Goal: Information Seeking & Learning: Understand process/instructions

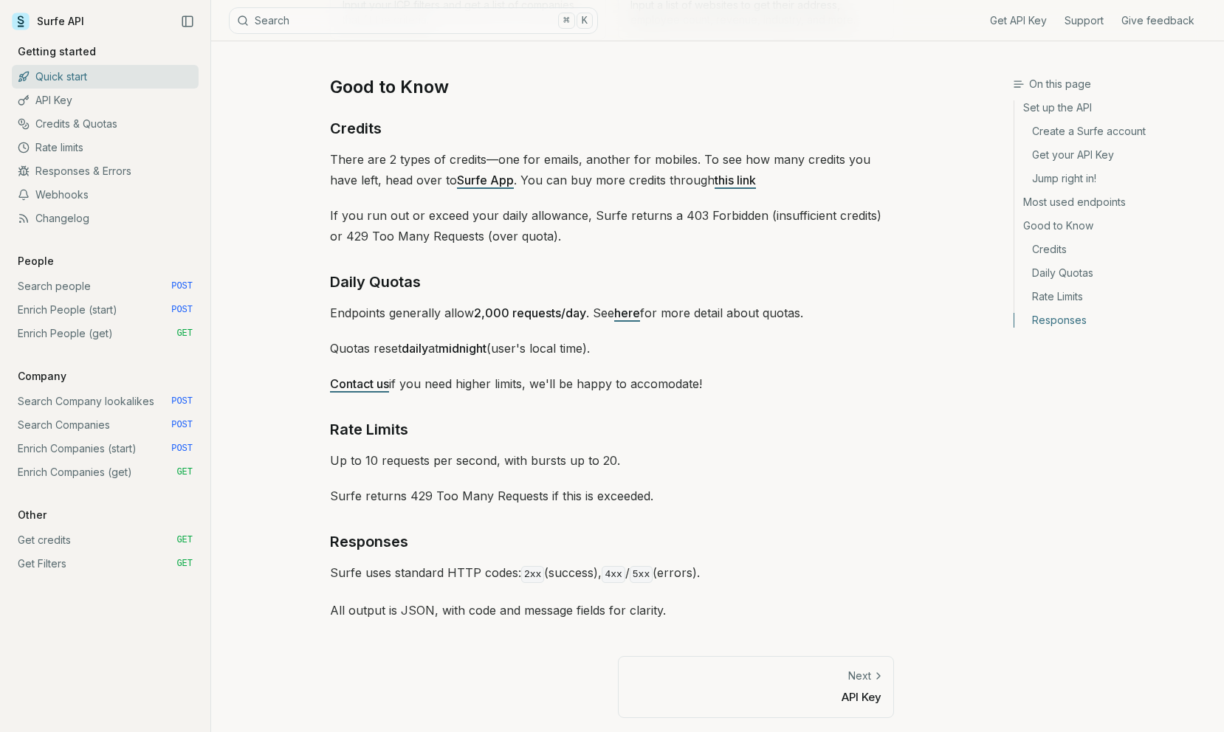
scroll to position [1465, 0]
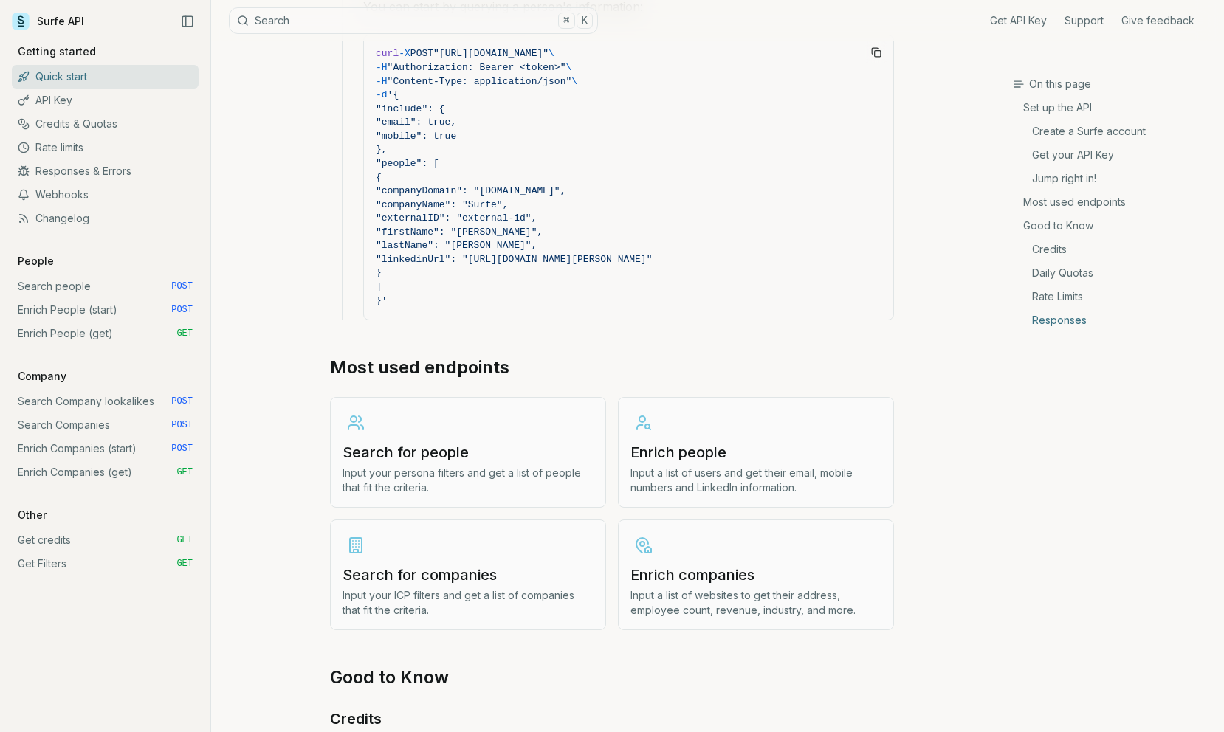
click at [410, 432] on link "Search for people Input your persona filters and get a list of people that fit …" at bounding box center [468, 452] width 276 height 111
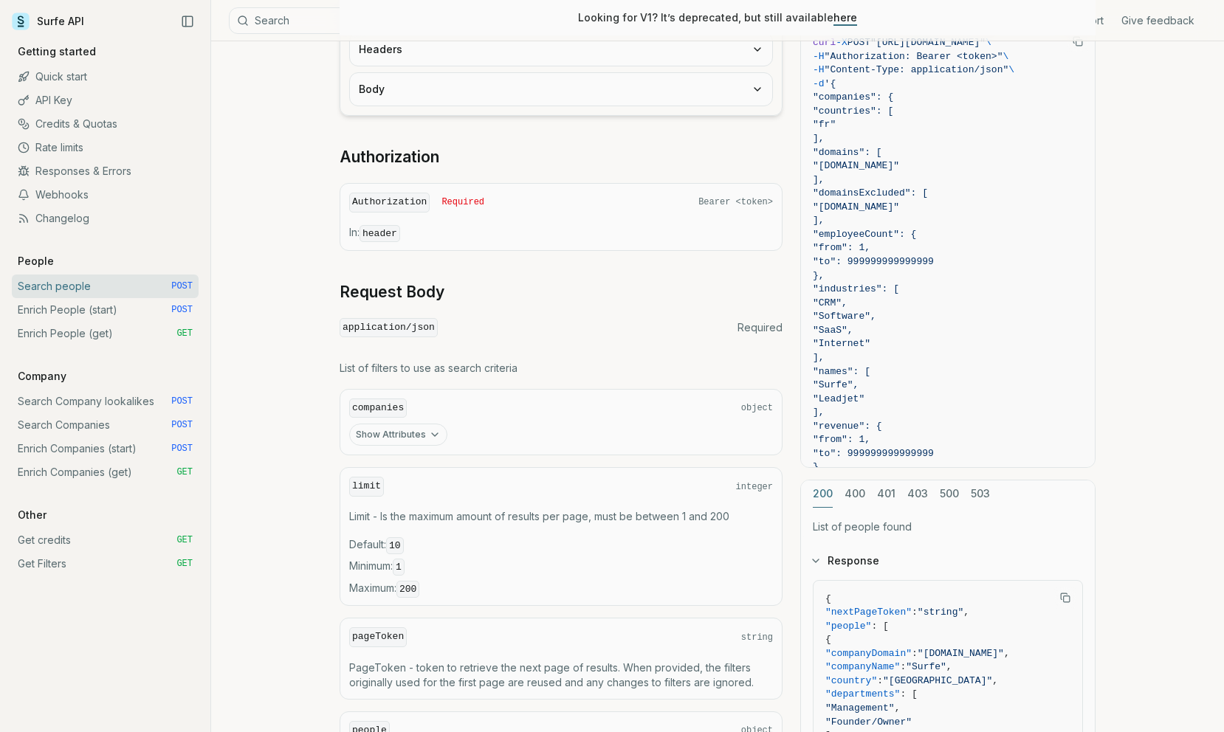
scroll to position [601, 0]
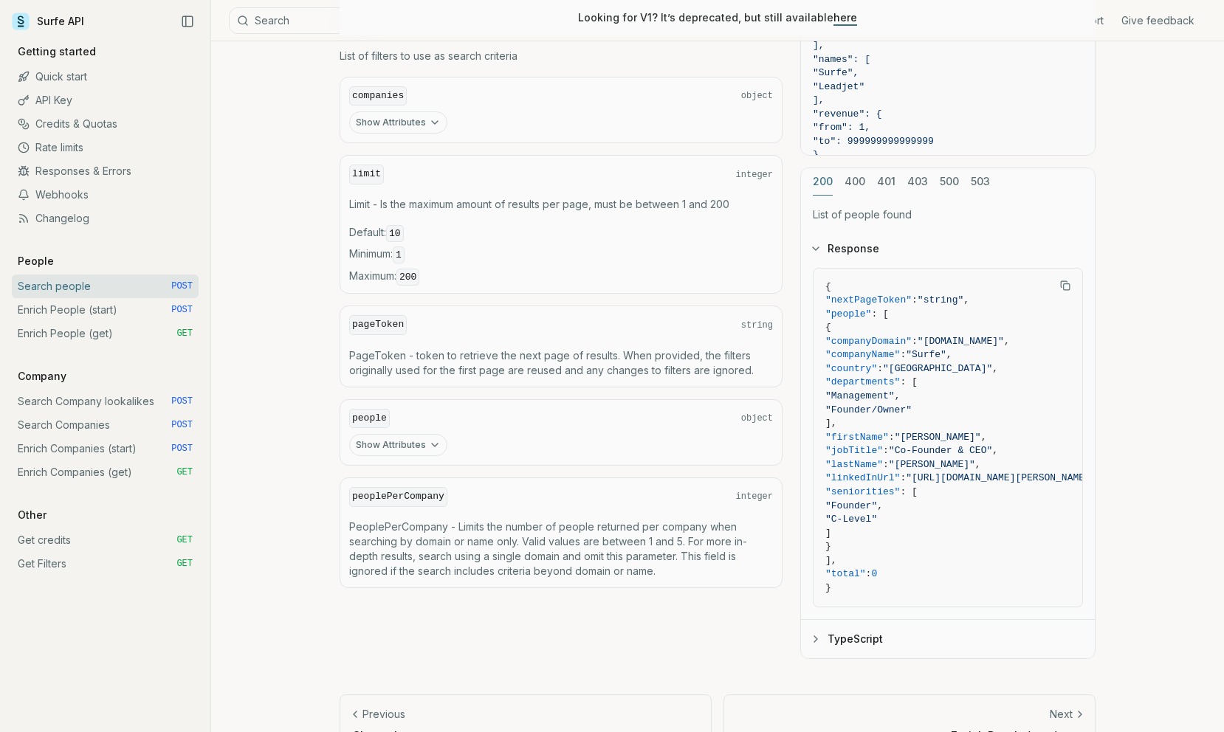
click at [382, 438] on button "Show Attributes" at bounding box center [398, 445] width 98 height 22
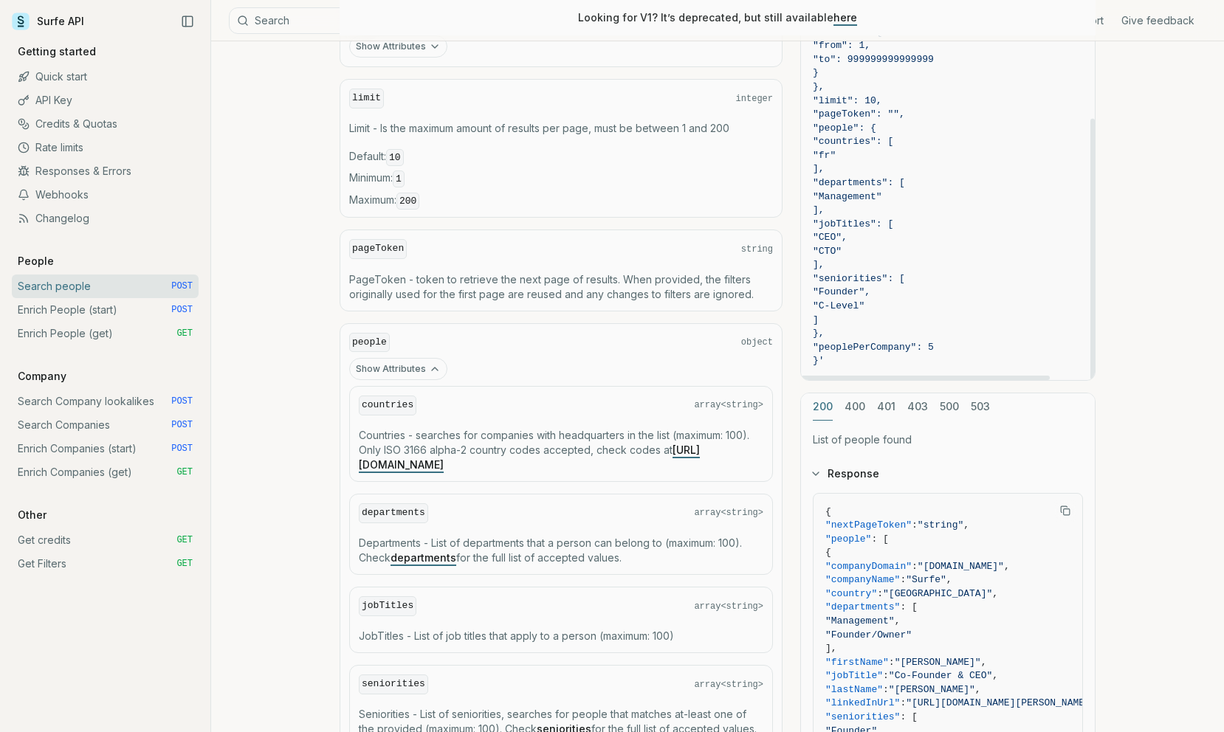
scroll to position [941, 0]
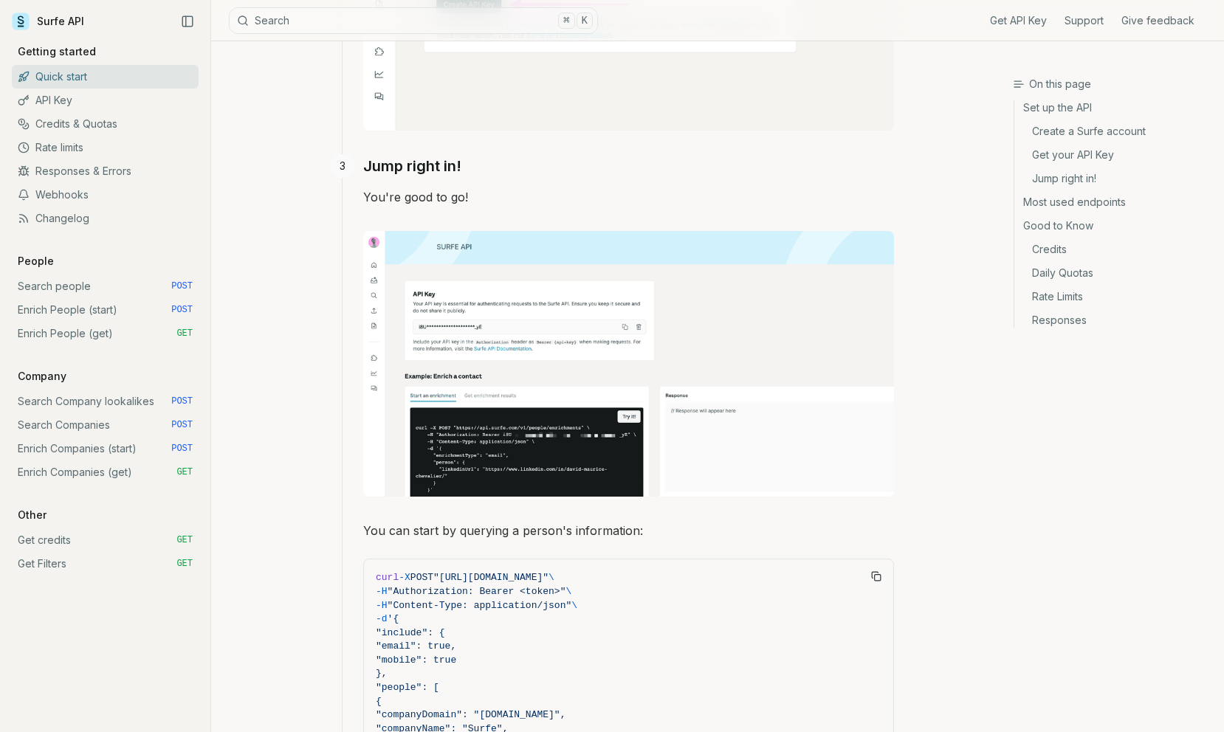
scroll to position [1465, 0]
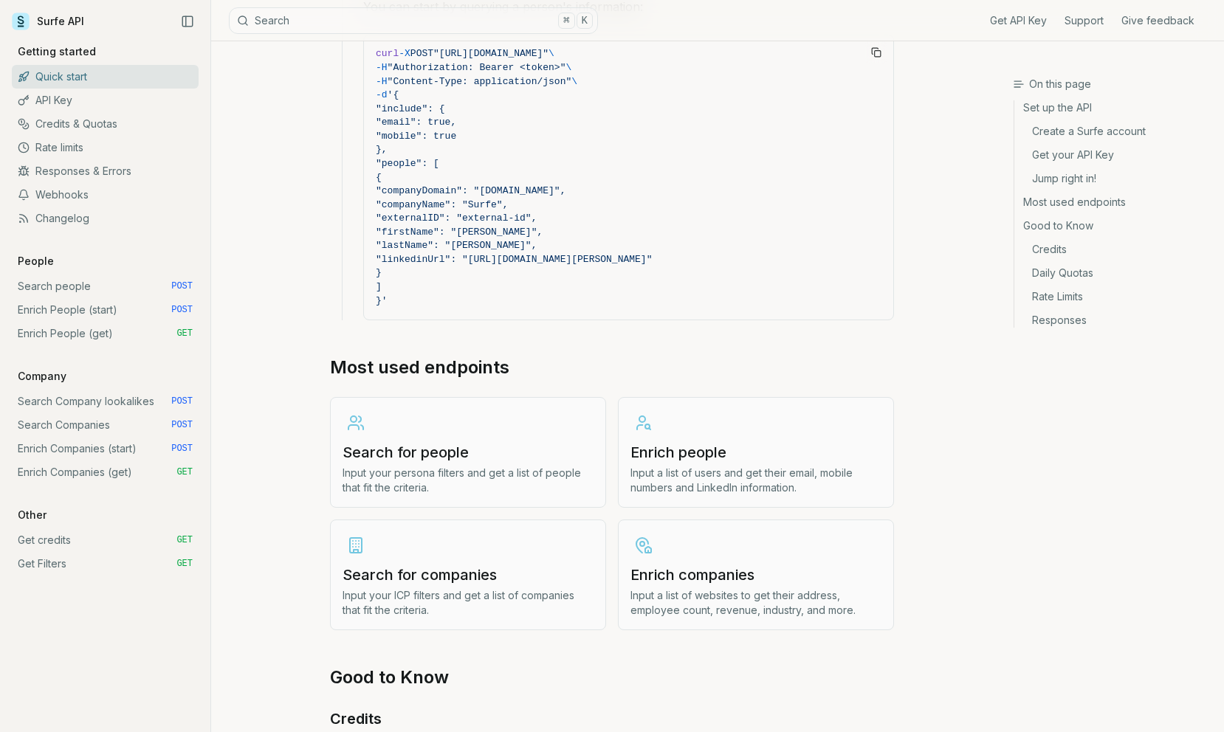
click at [715, 460] on h3 "Enrich people" at bounding box center [755, 452] width 251 height 21
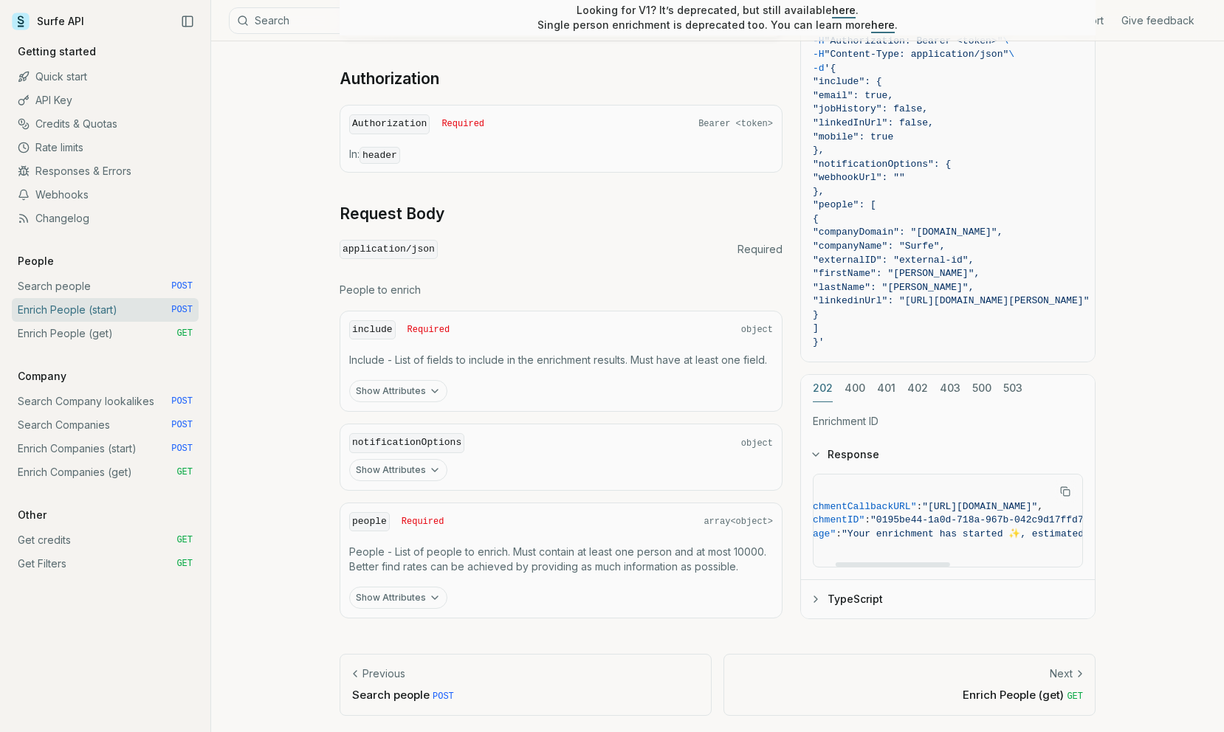
scroll to position [0, 80]
click at [427, 589] on button "Show Attributes" at bounding box center [398, 598] width 98 height 22
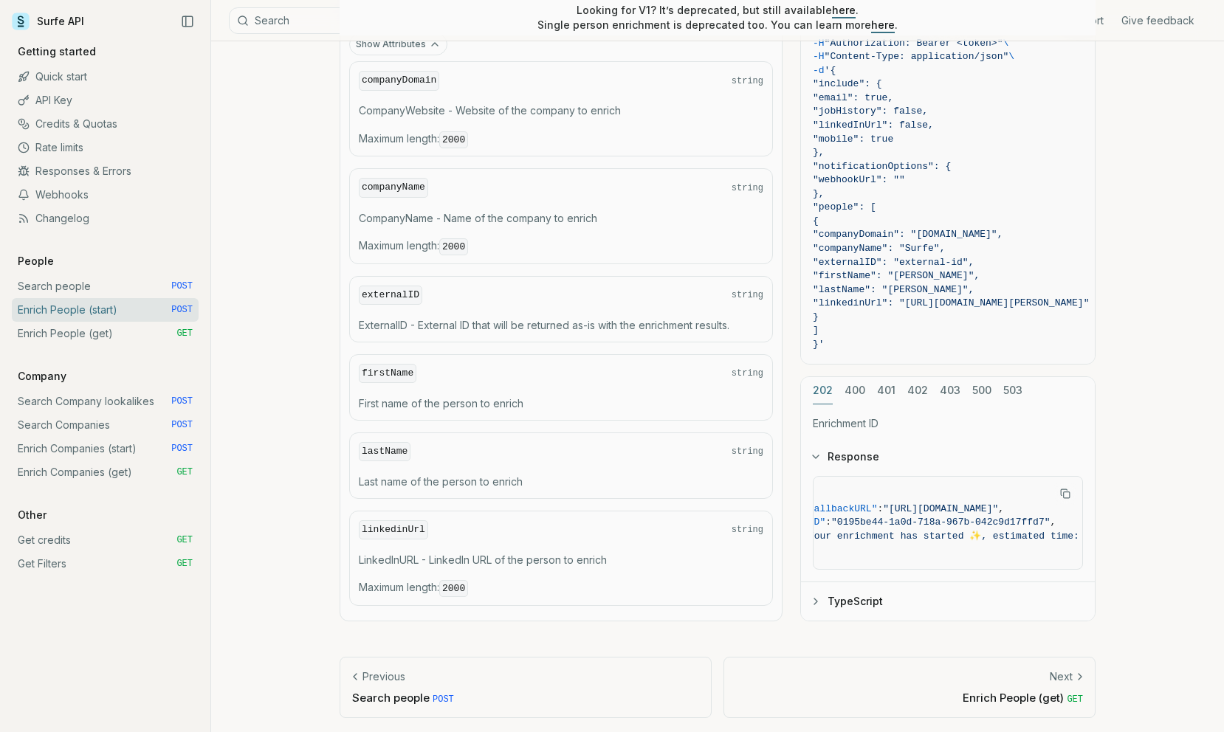
scroll to position [385, 0]
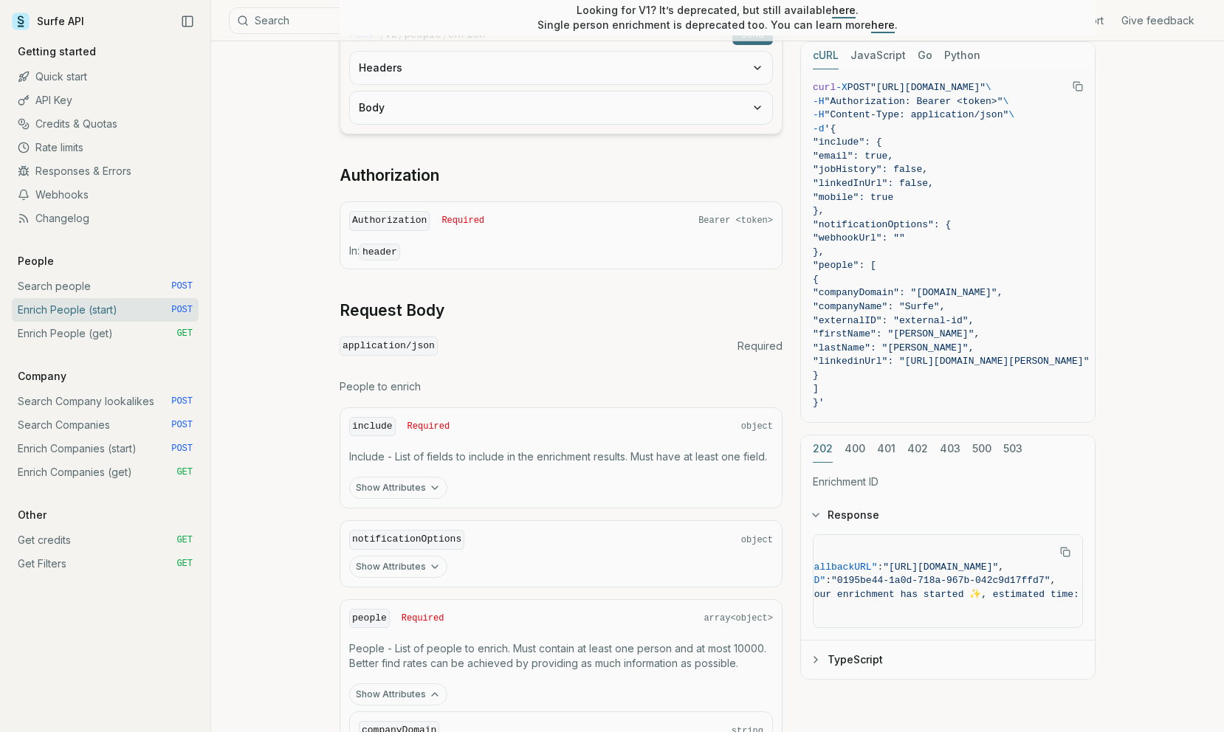
click at [396, 485] on button "Show Attributes" at bounding box center [398, 488] width 98 height 22
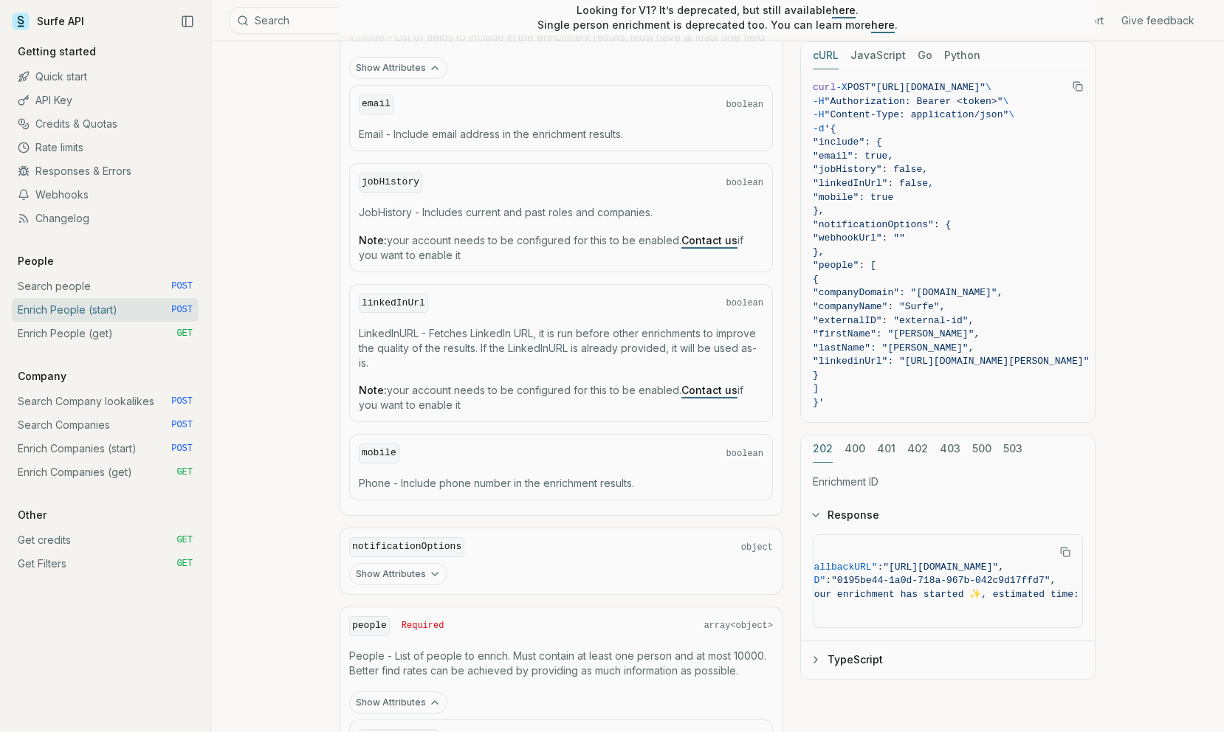
scroll to position [966, 0]
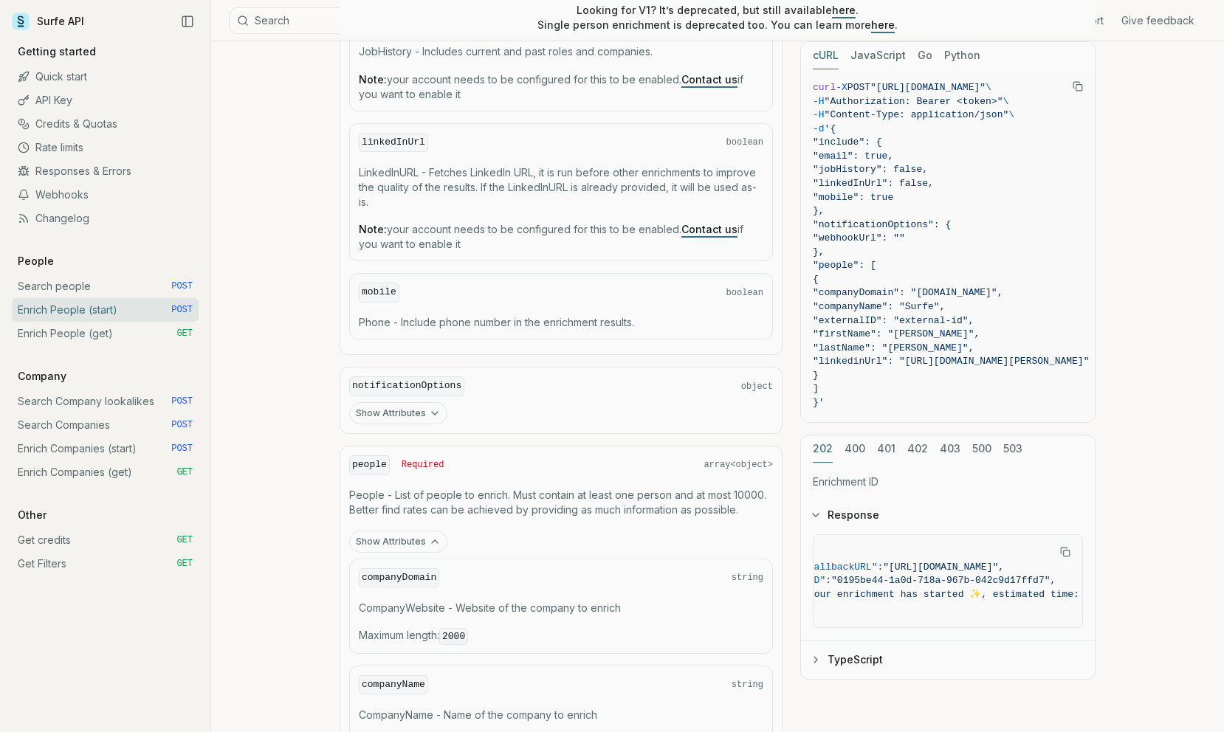
click at [429, 413] on icon "button" at bounding box center [435, 413] width 12 height 12
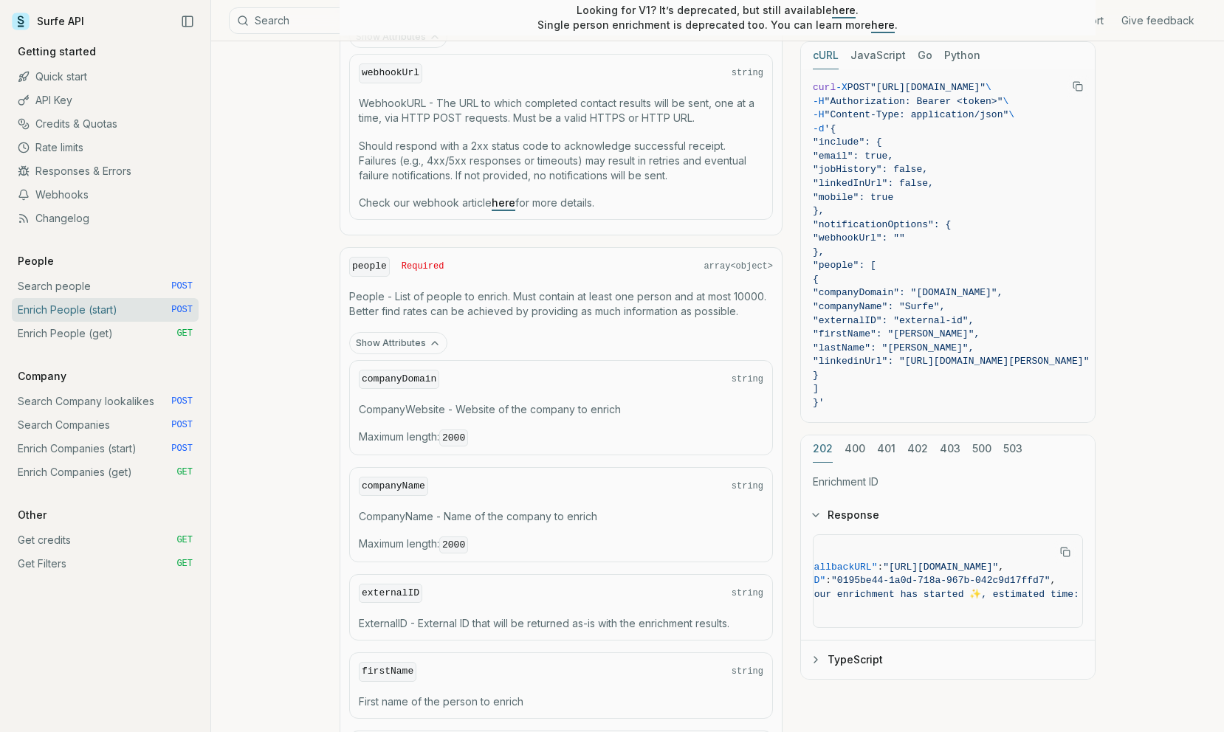
scroll to position [1160, 0]
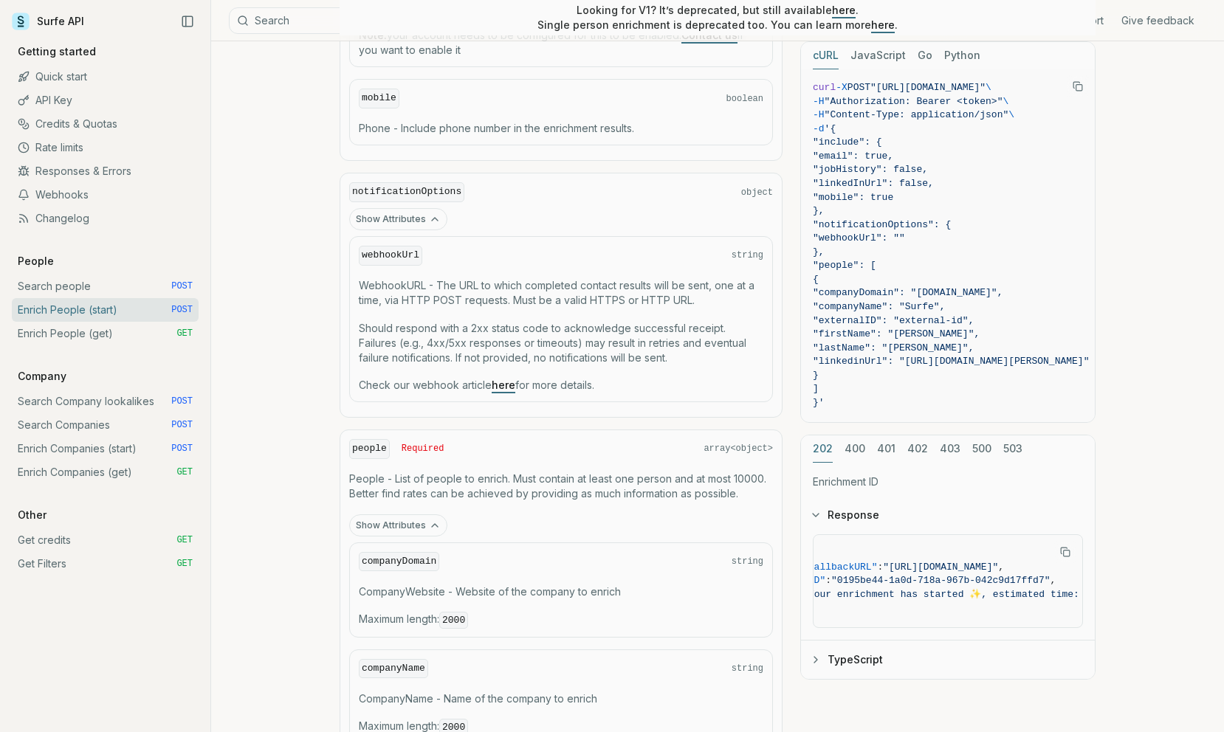
click at [434, 223] on icon "button" at bounding box center [435, 219] width 12 height 12
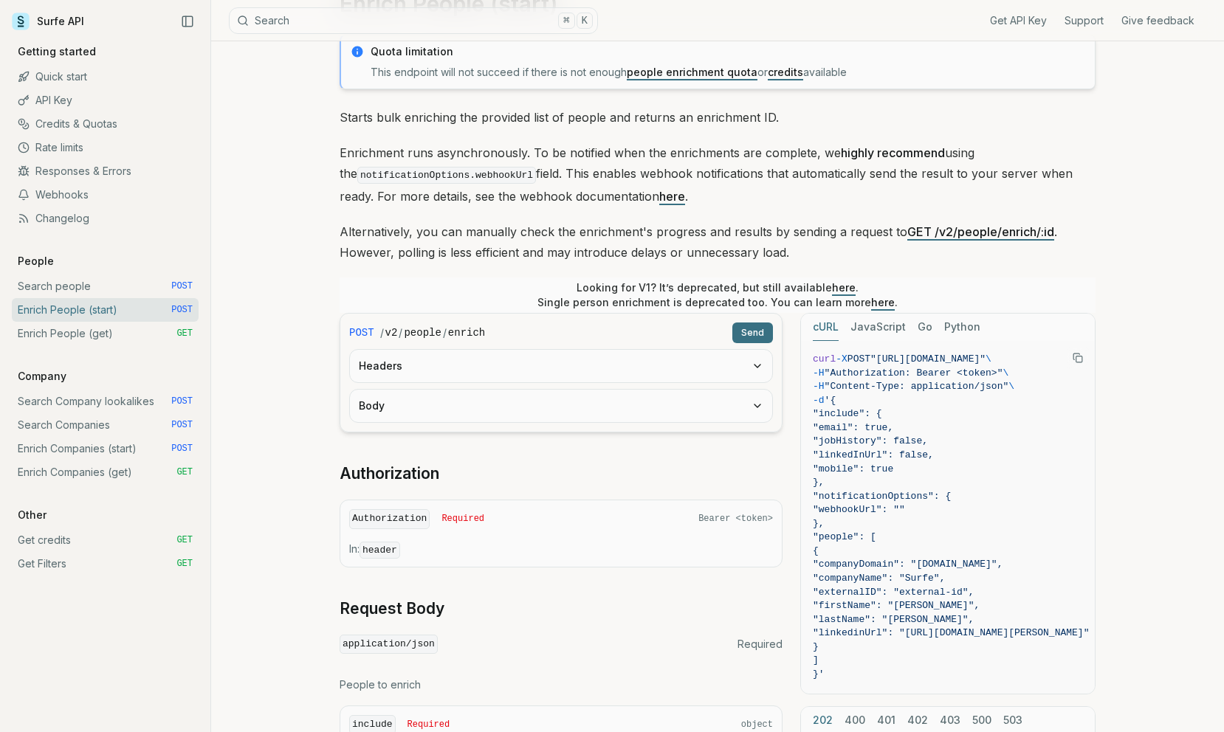
scroll to position [0, 0]
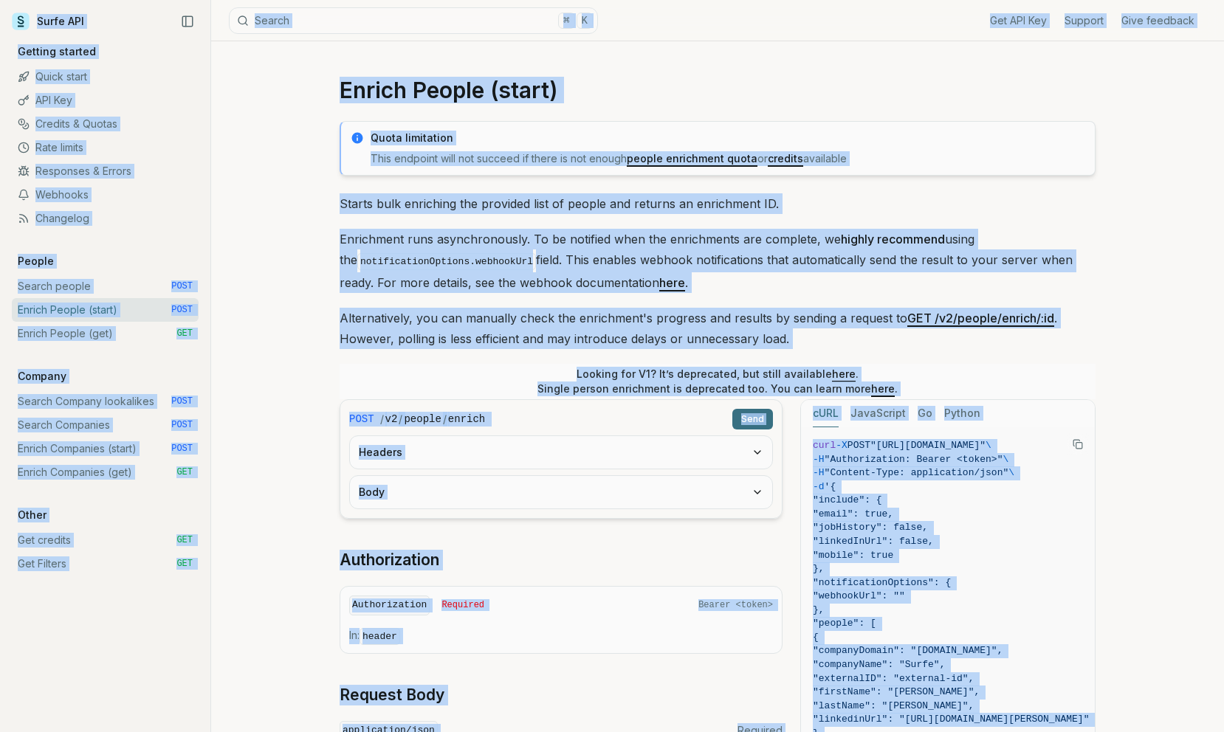
click at [769, 232] on p "Enrichment runs asynchronously. To be notified when the enrichments are complet…" at bounding box center [718, 261] width 756 height 64
